Goal: Task Accomplishment & Management: Use online tool/utility

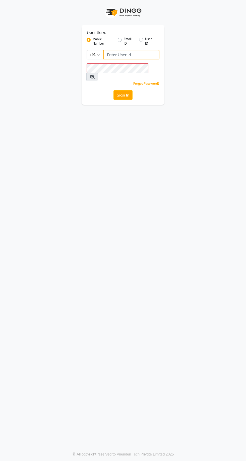
type input "9869078914"
click at [113, 90] on button "Sign In" at bounding box center [122, 95] width 19 height 10
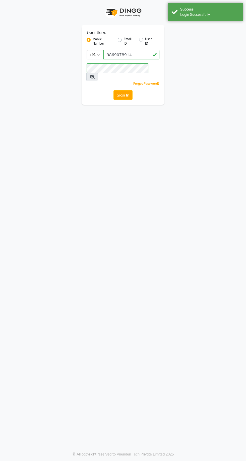
select select "service"
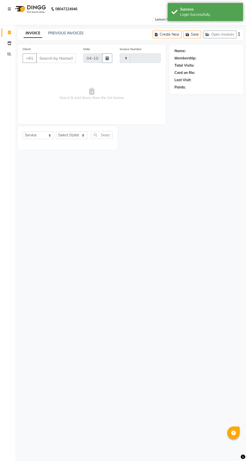
type input "2491"
select select "8053"
click at [9, 54] on icon at bounding box center [10, 54] width 4 height 4
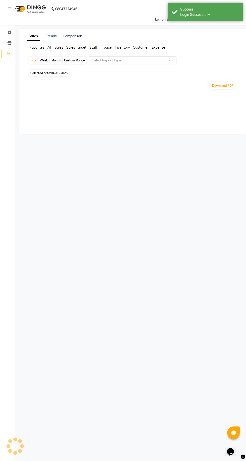
click at [11, 56] on span at bounding box center [9, 54] width 9 height 6
